Goal: Task Accomplishment & Management: Use online tool/utility

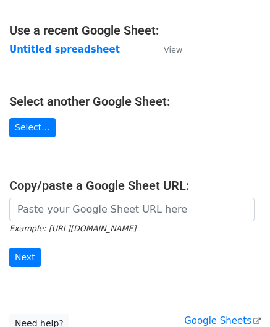
scroll to position [62, 0]
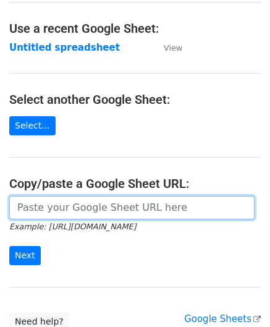
click at [56, 203] on input "url" at bounding box center [131, 207] width 245 height 23
paste input "[URL][DOMAIN_NAME]"
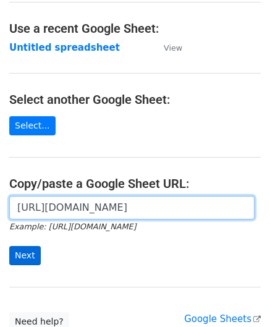
type input "[URL][DOMAIN_NAME]"
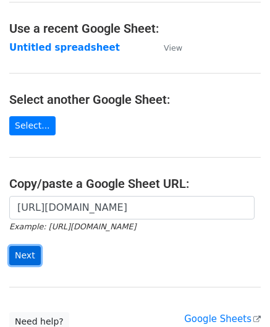
click at [29, 256] on input "Next" at bounding box center [24, 255] width 31 height 19
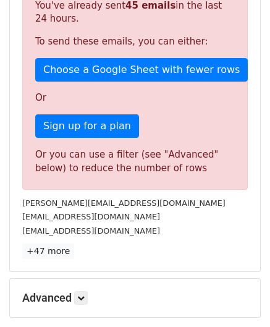
scroll to position [417, 0]
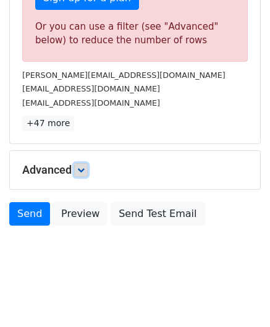
click at [88, 165] on link at bounding box center [81, 170] width 14 height 14
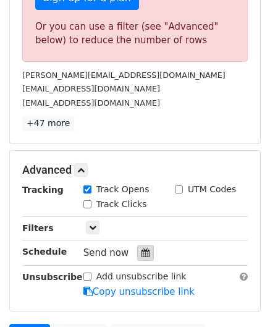
click at [137, 245] on div at bounding box center [145, 253] width 17 height 16
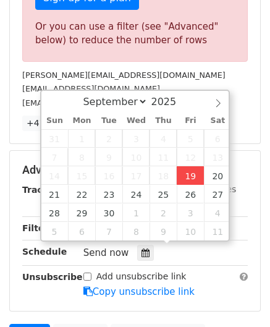
type input "[DATE] 12:00"
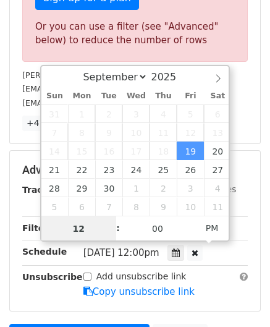
paste input "9"
type input "19"
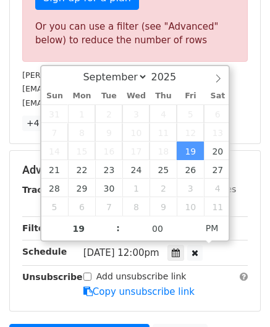
type input "[DATE] 19:00"
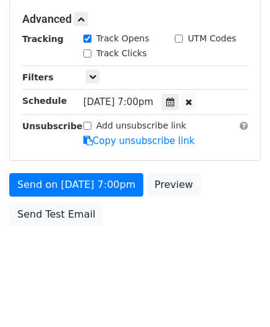
scroll to position [437, 0]
